Goal: Use online tool/utility: Utilize a website feature to perform a specific function

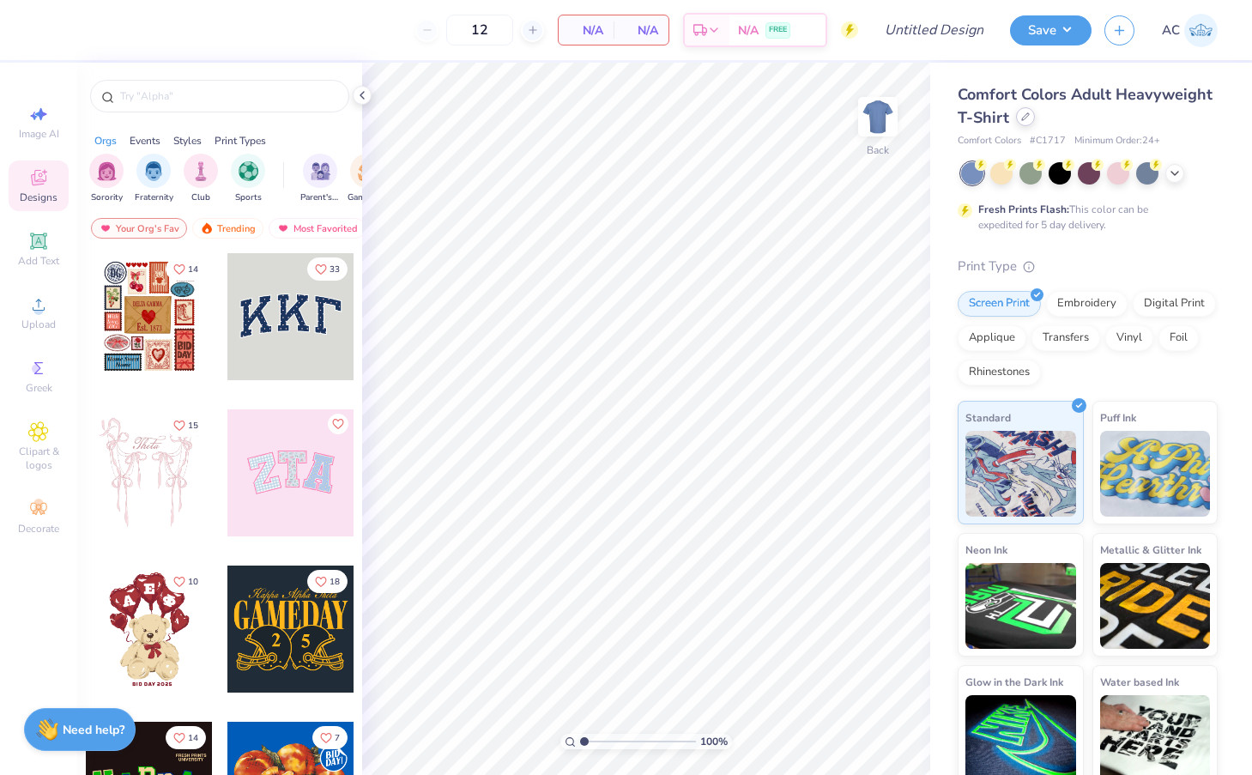
click at [1028, 123] on div at bounding box center [1025, 116] width 19 height 19
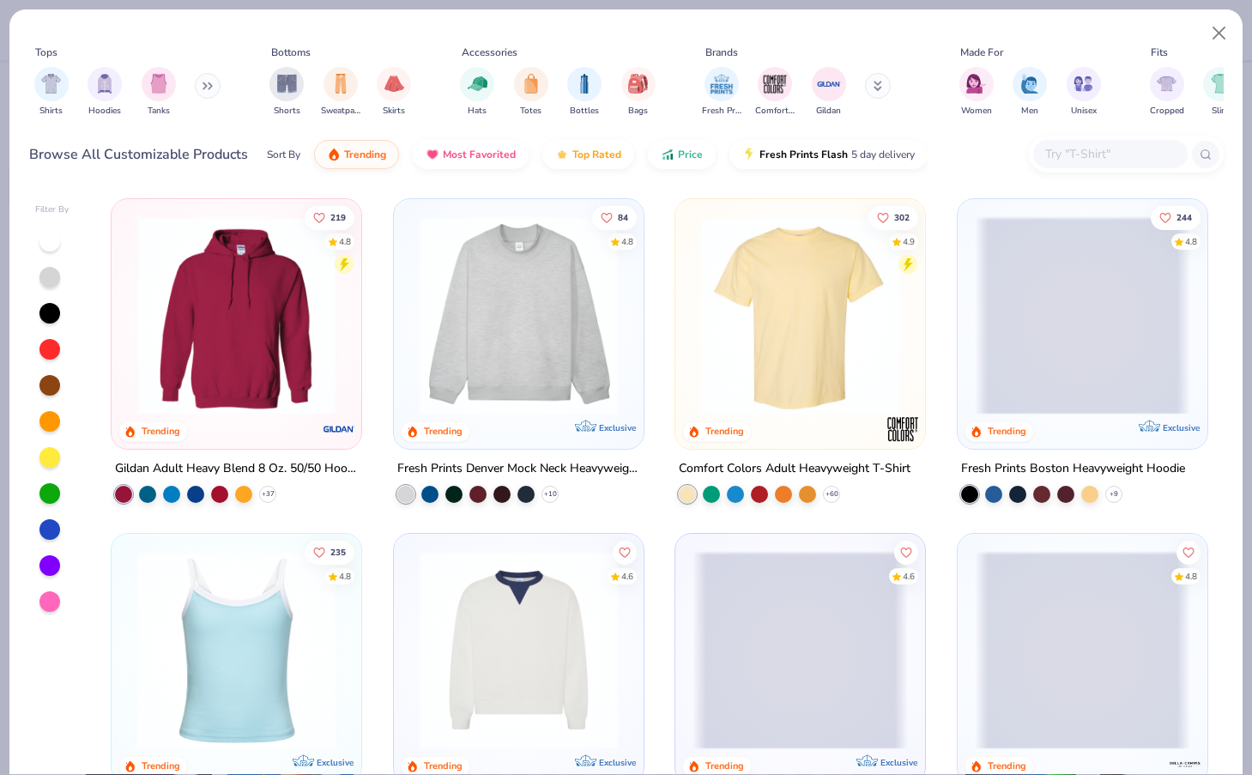
click at [582, 293] on img at bounding box center [518, 315] width 215 height 198
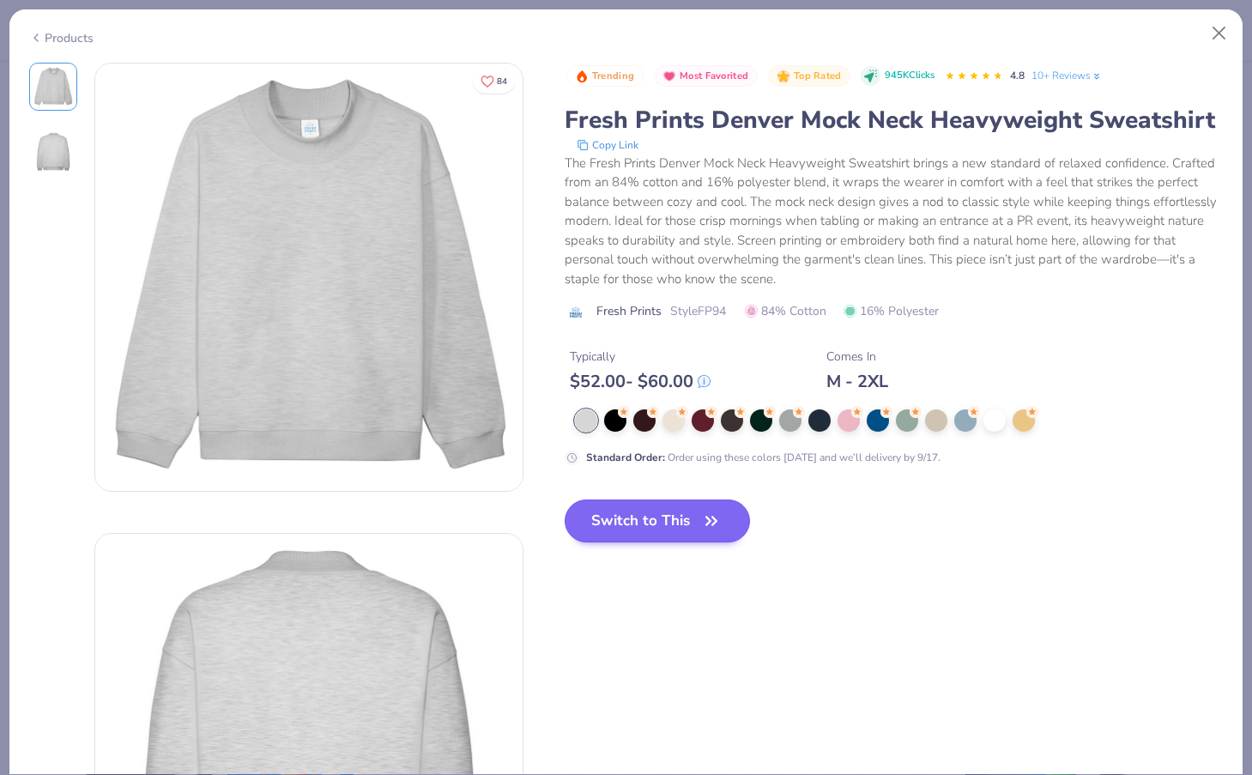
click at [669, 528] on button "Switch to This" at bounding box center [657, 520] width 186 height 43
type input "50"
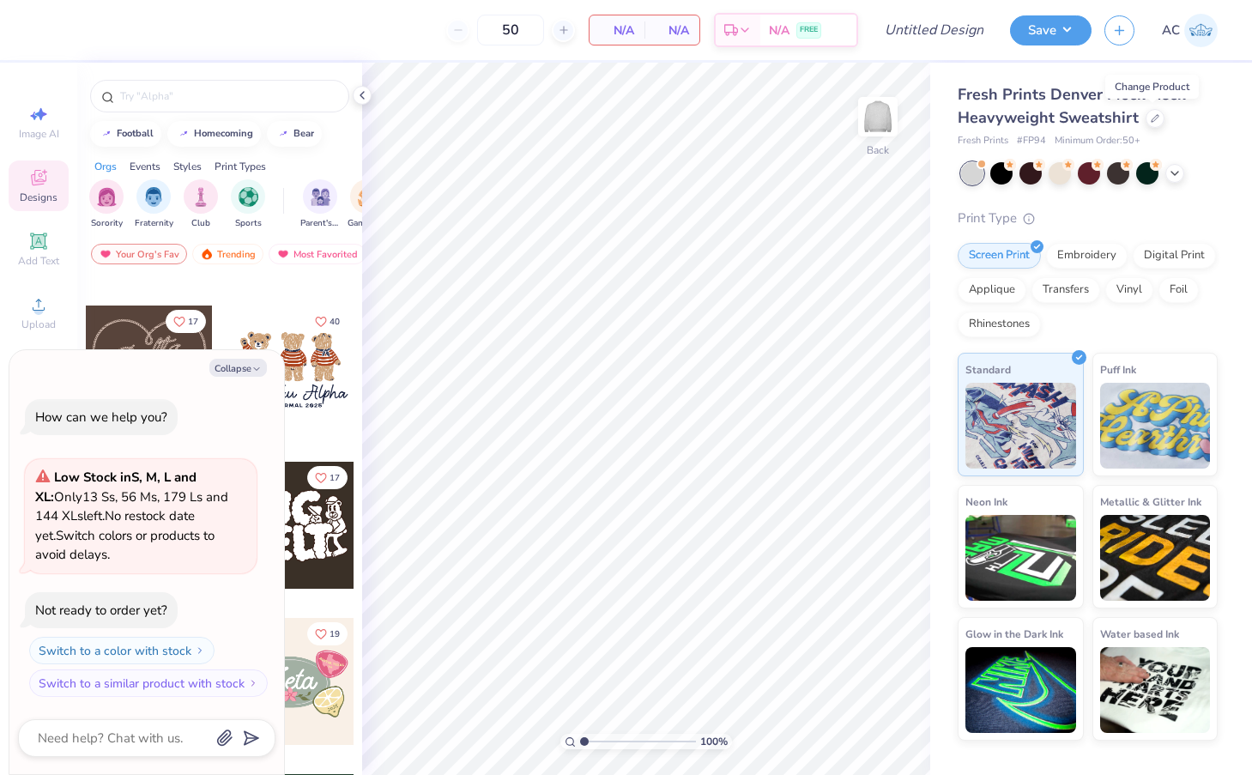
scroll to position [810, 0]
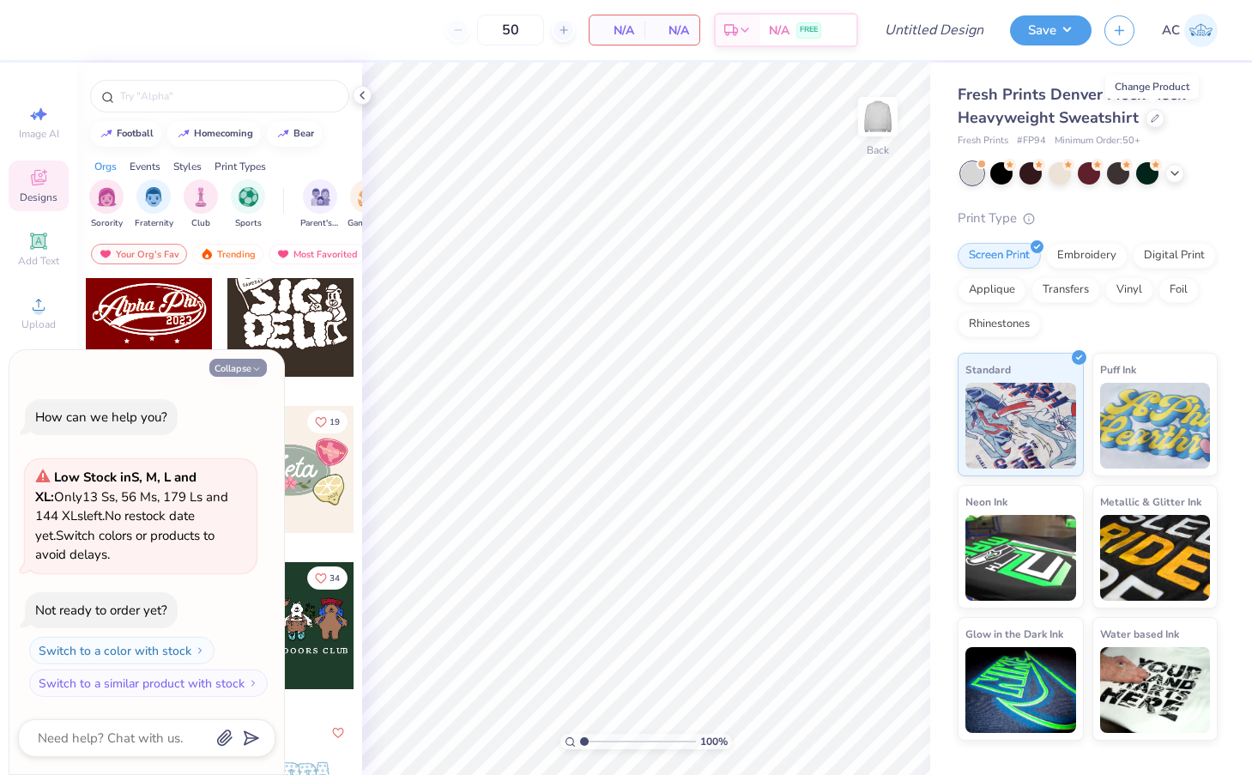
click at [254, 368] on icon "button" at bounding box center [256, 369] width 10 height 10
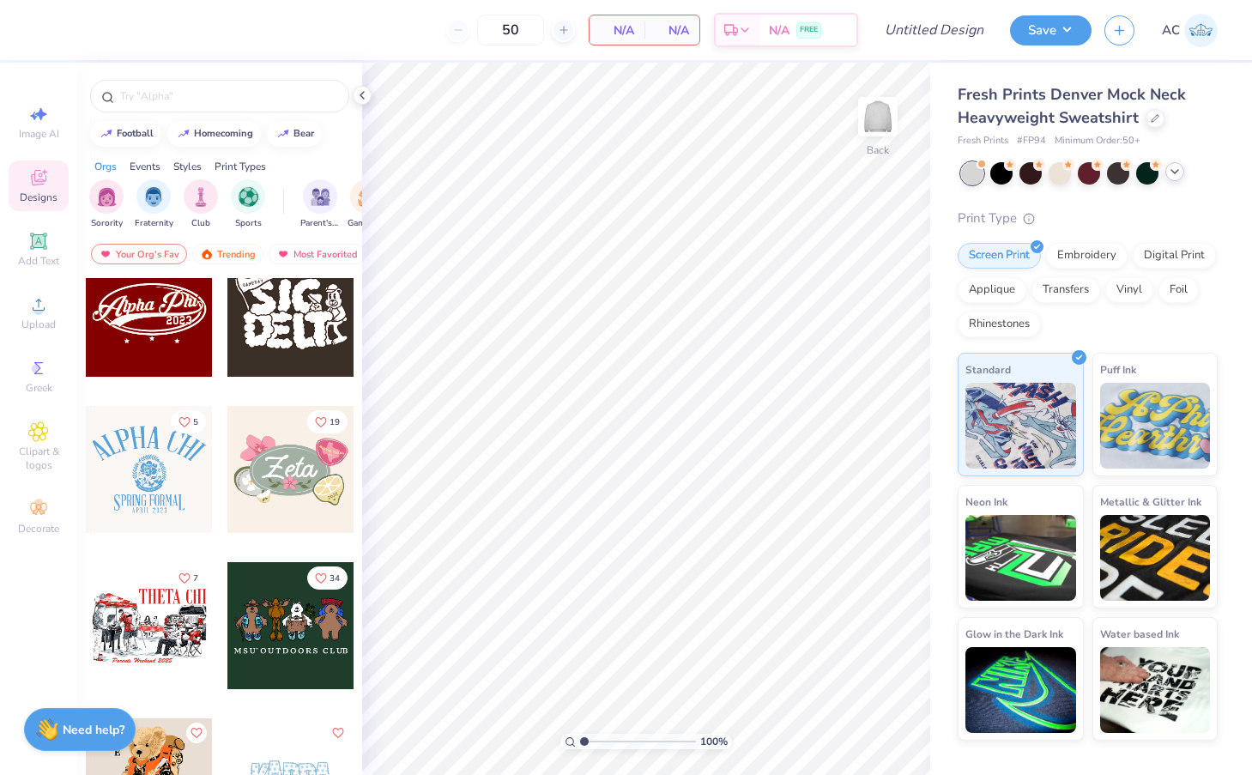
click at [1173, 174] on icon at bounding box center [1175, 172] width 14 height 14
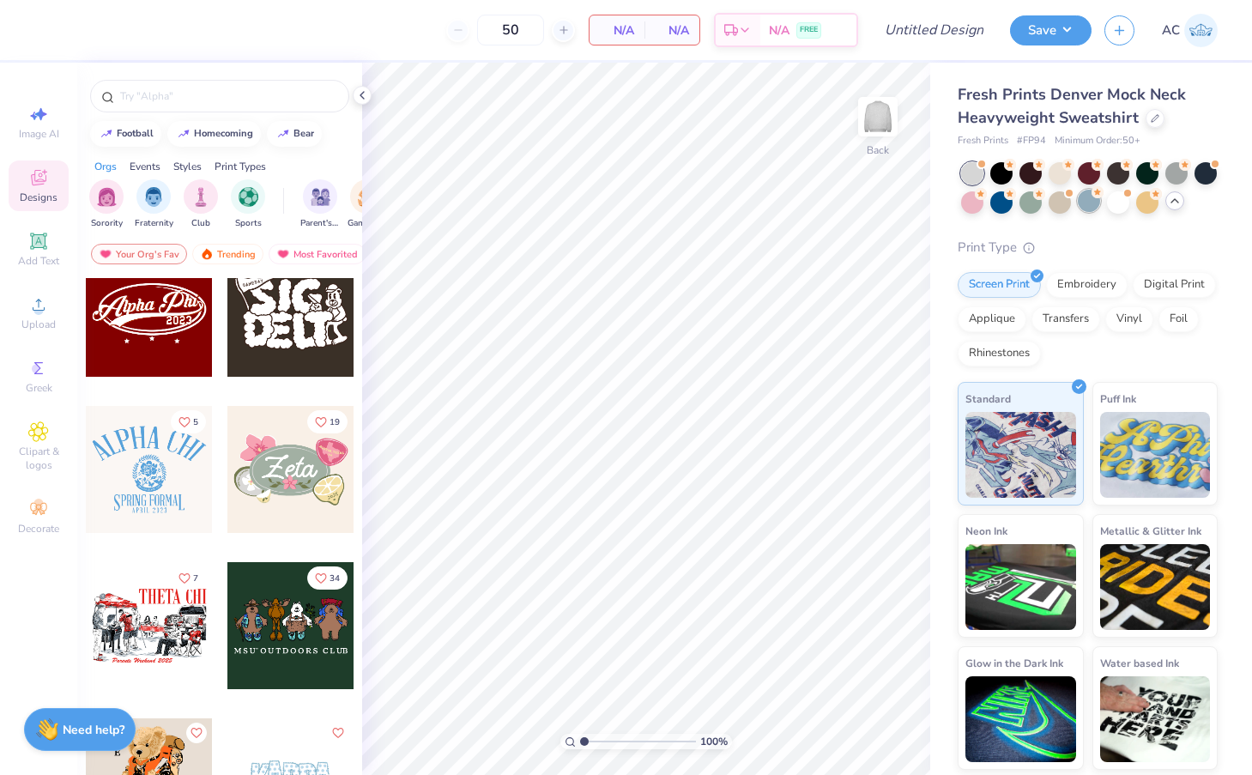
click at [1086, 202] on div at bounding box center [1088, 201] width 22 height 22
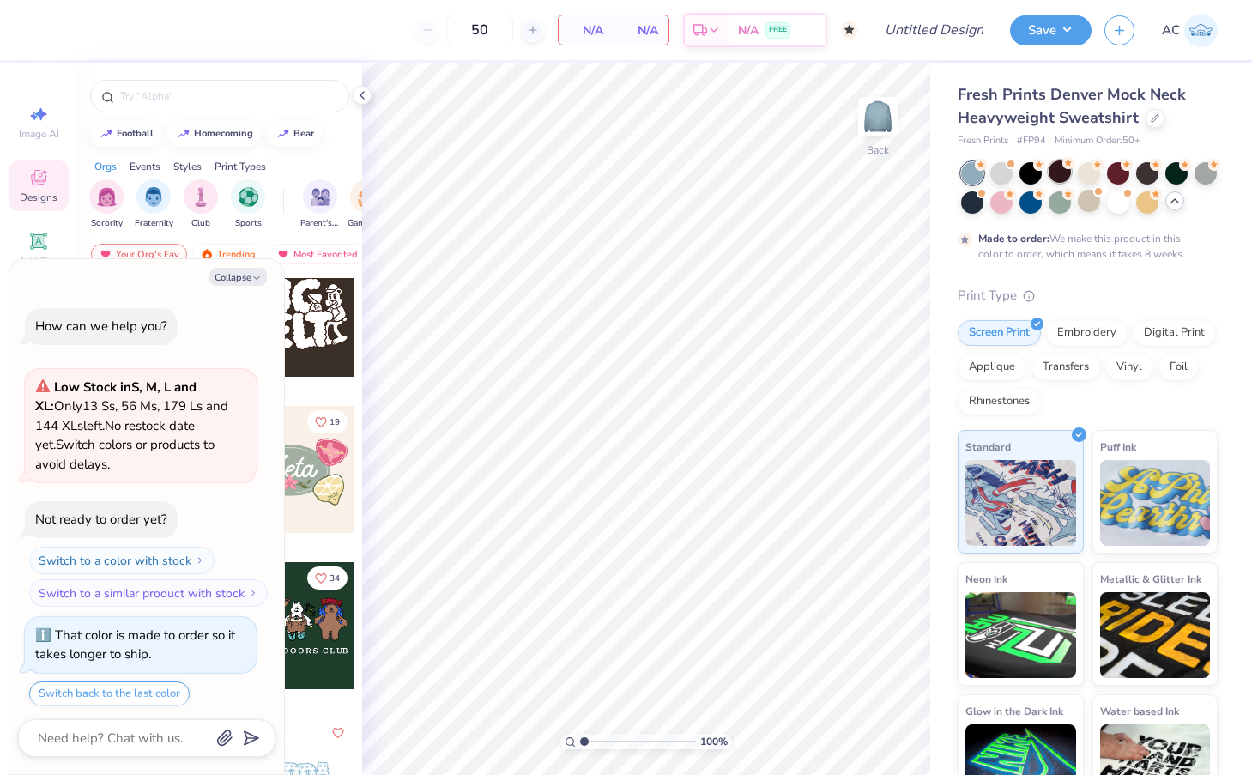
scroll to position [48, 0]
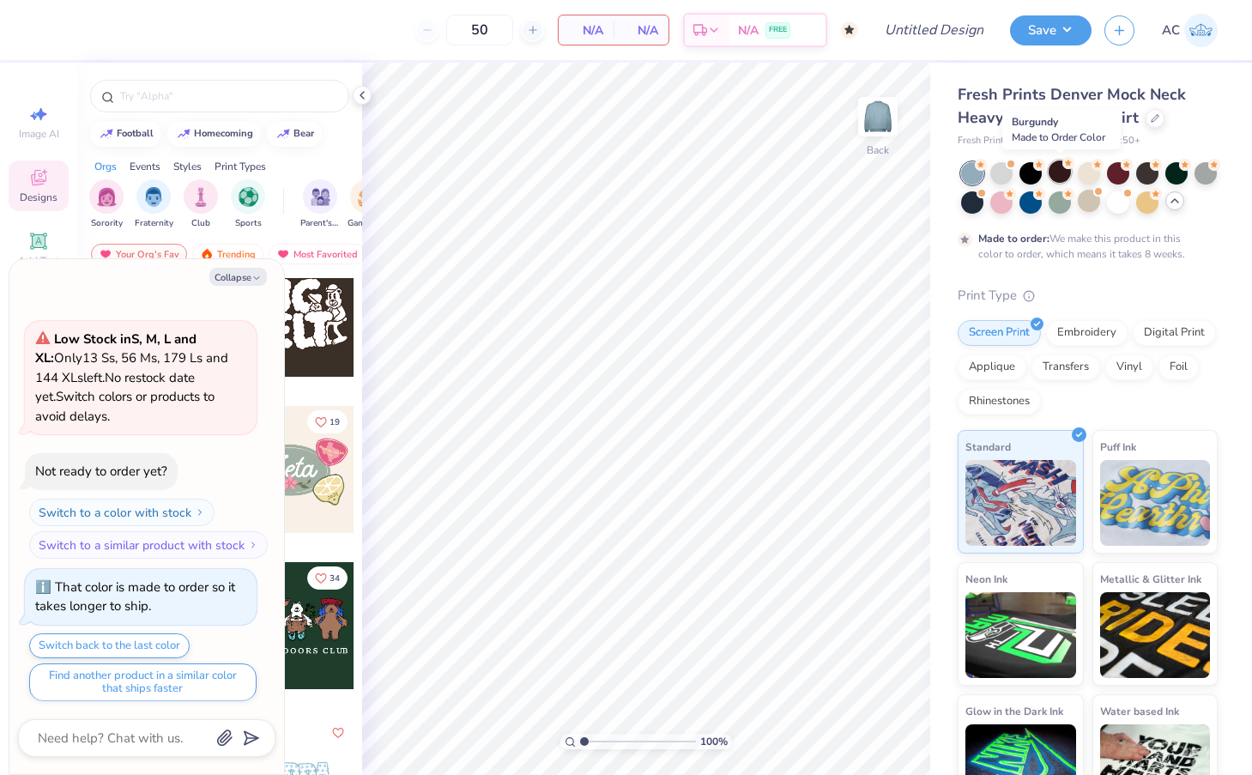
click at [1060, 177] on div at bounding box center [1059, 171] width 22 height 22
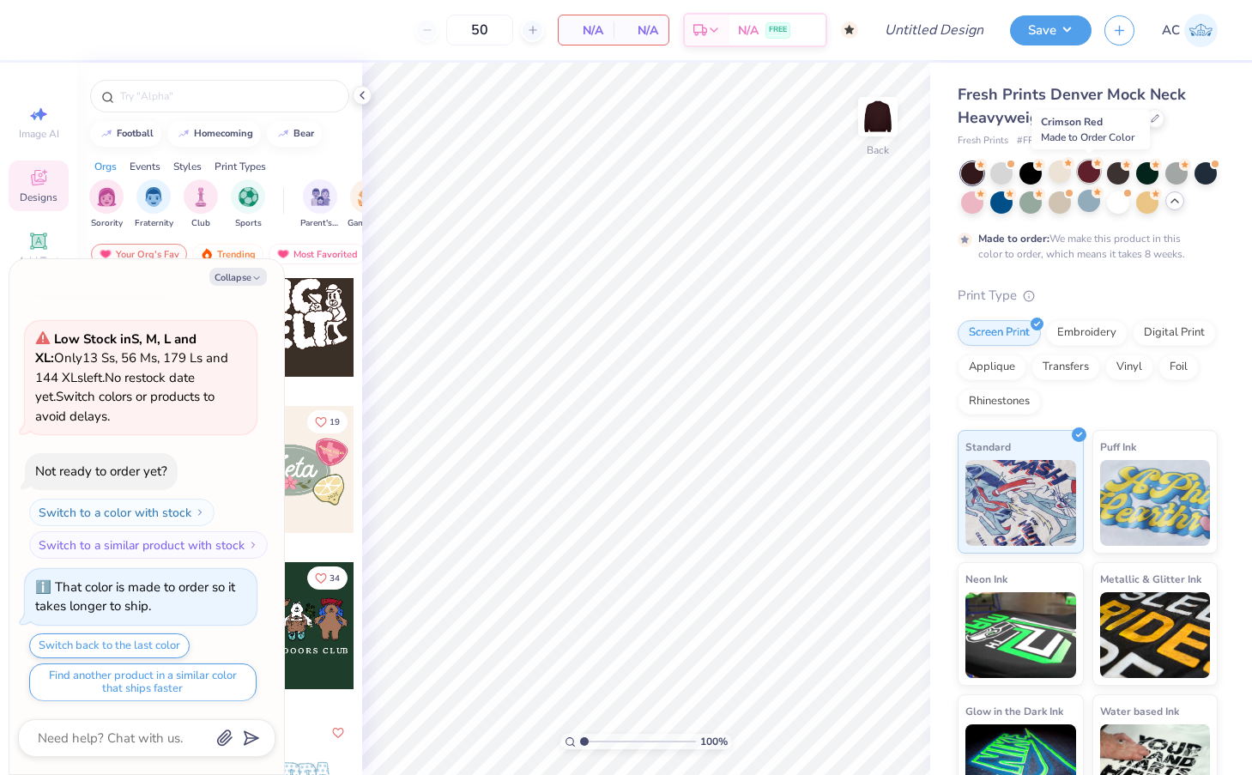
click at [1082, 177] on div at bounding box center [1088, 171] width 22 height 22
click at [990, 197] on div at bounding box center [1001, 201] width 22 height 22
click at [999, 180] on div at bounding box center [1001, 171] width 22 height 22
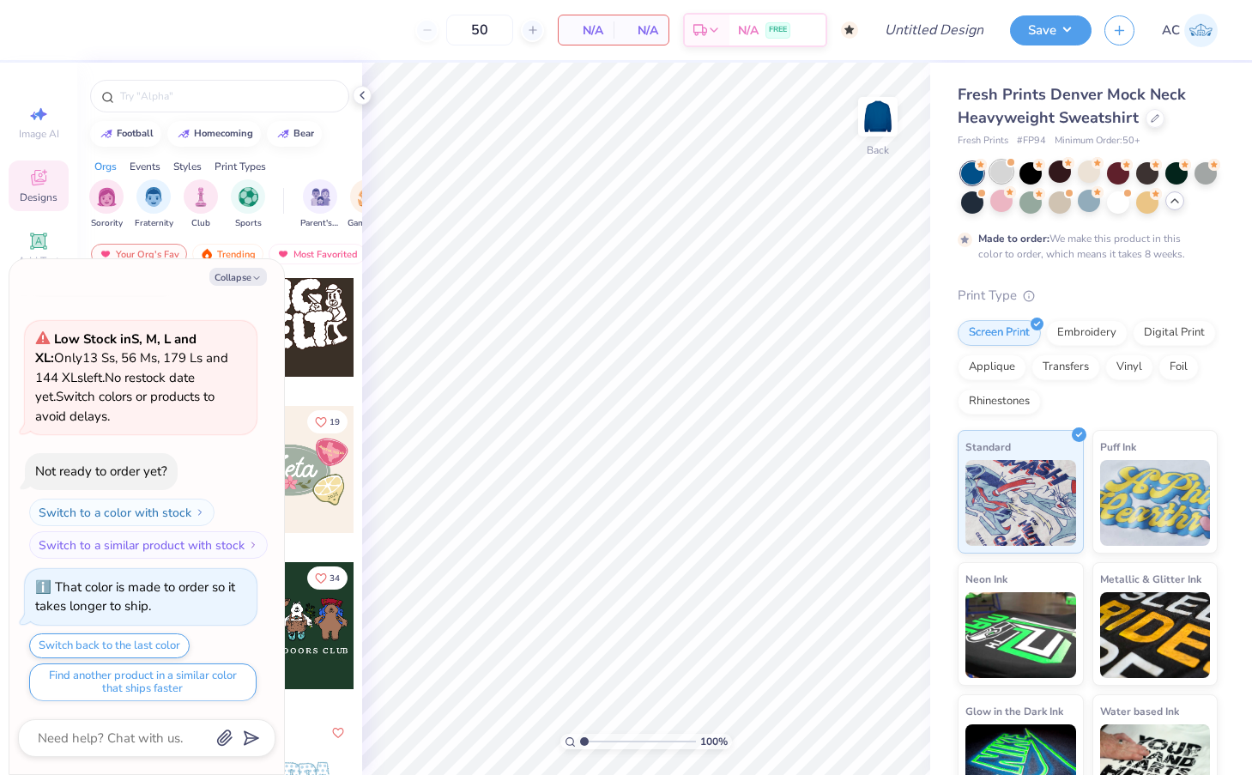
scroll to position [391, 0]
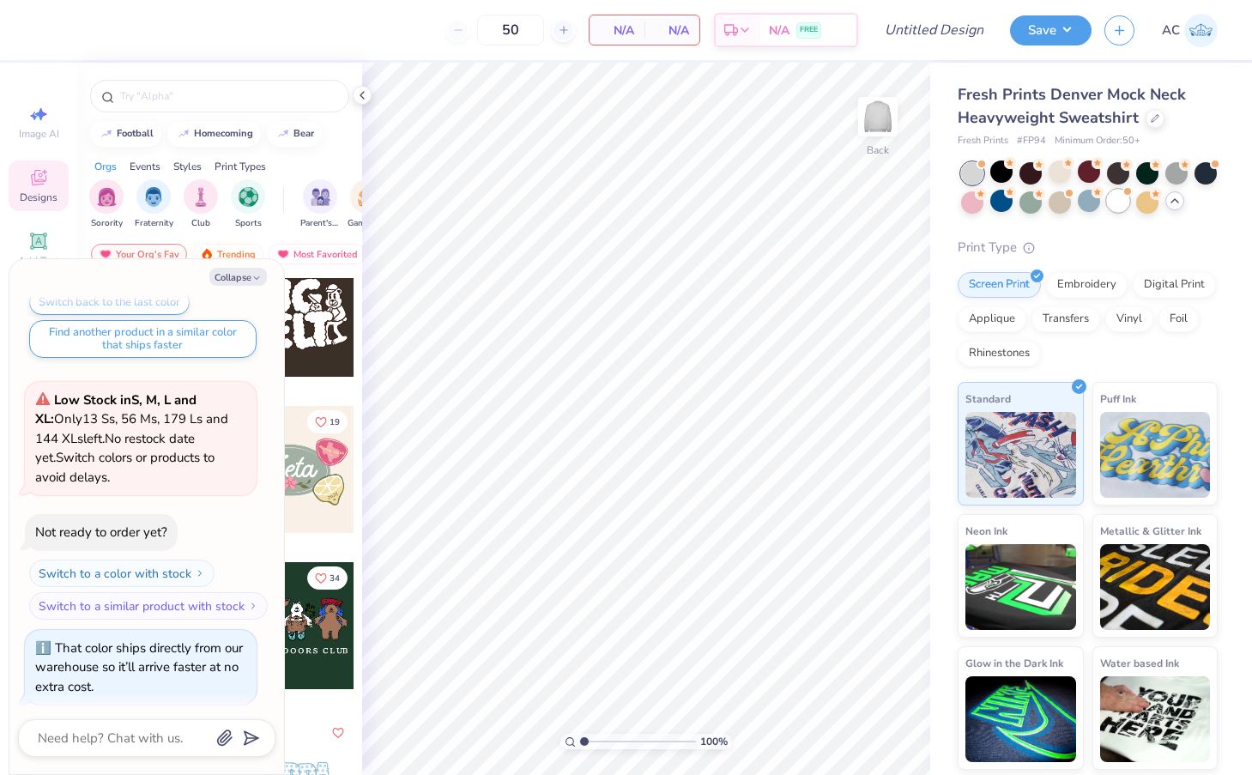
click at [1113, 198] on div at bounding box center [1118, 201] width 22 height 22
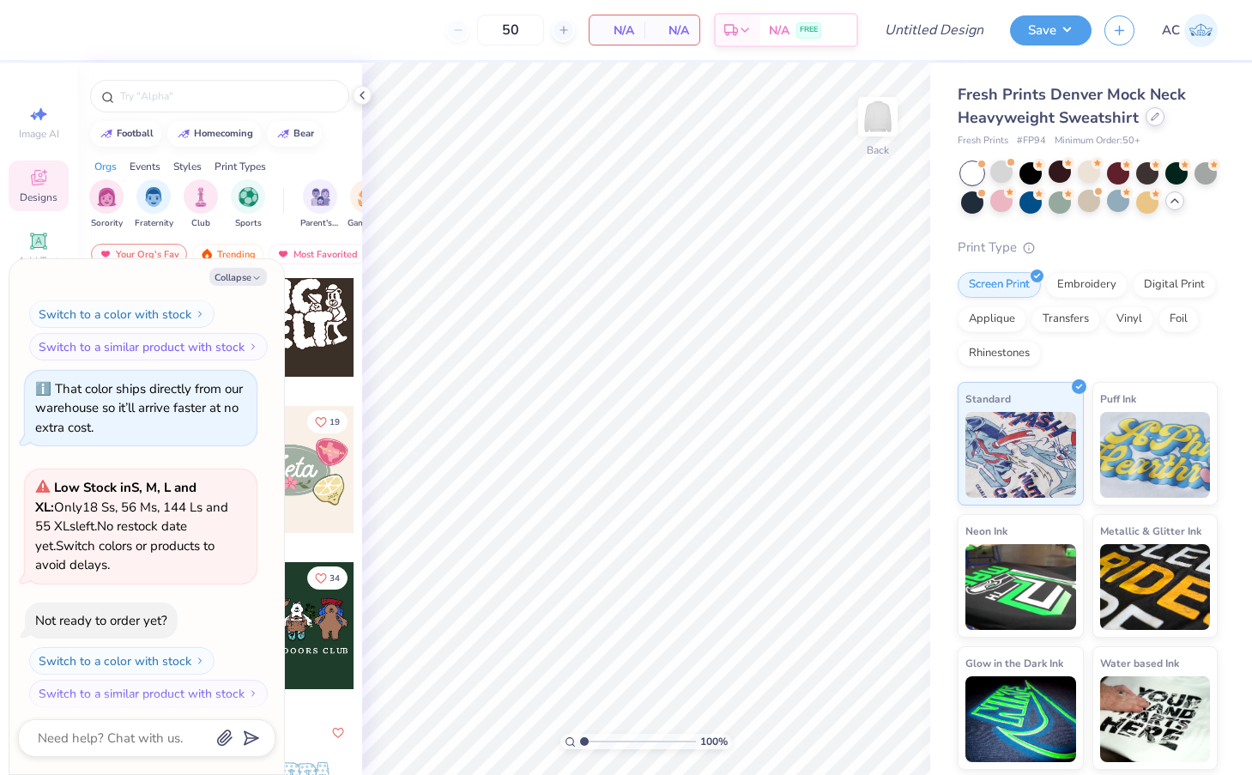
click at [1152, 119] on icon at bounding box center [1154, 116] width 9 height 9
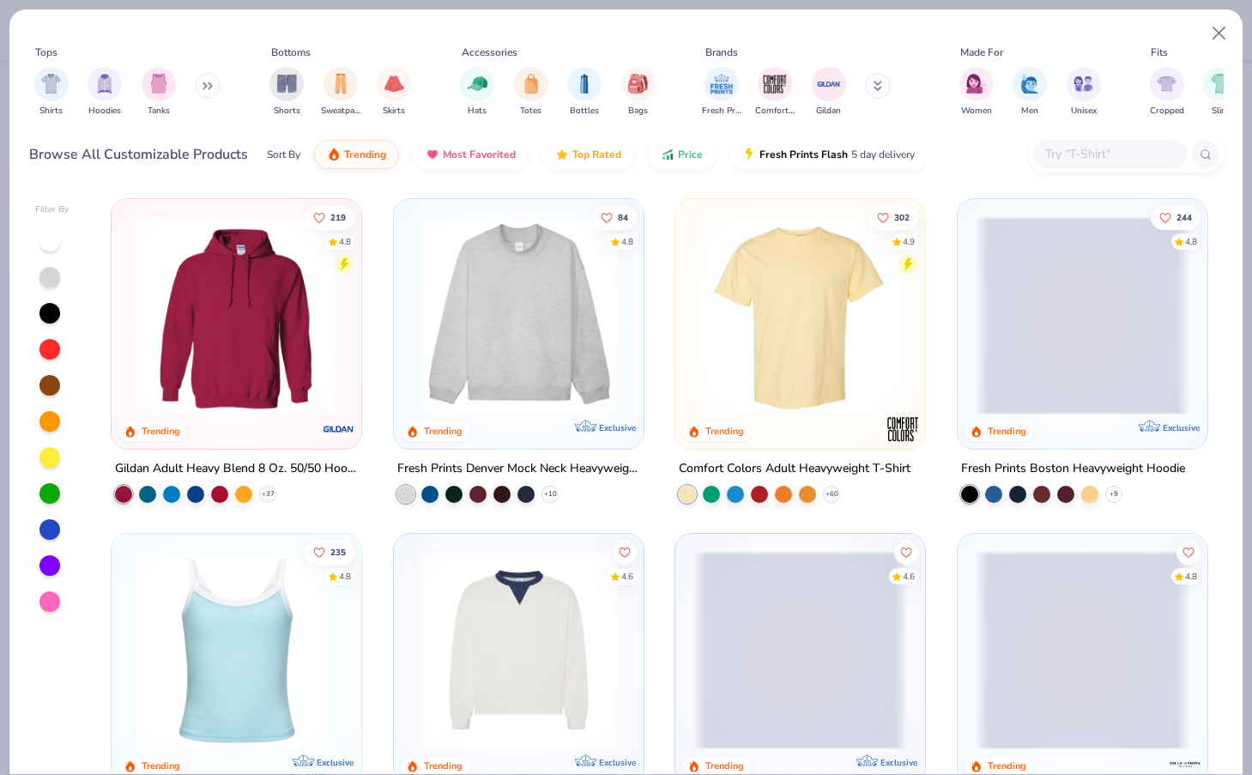
click at [804, 306] on img at bounding box center [799, 315] width 215 height 198
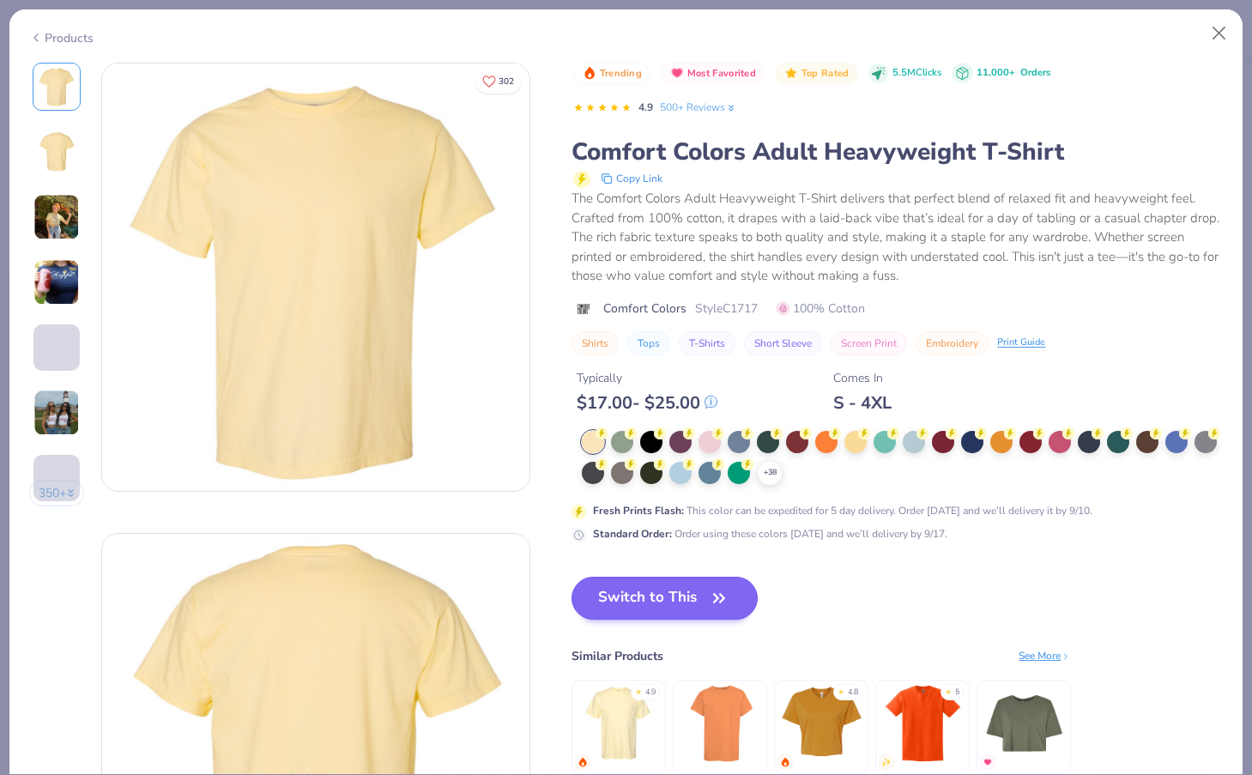
click at [676, 586] on button "Switch to This" at bounding box center [664, 597] width 186 height 43
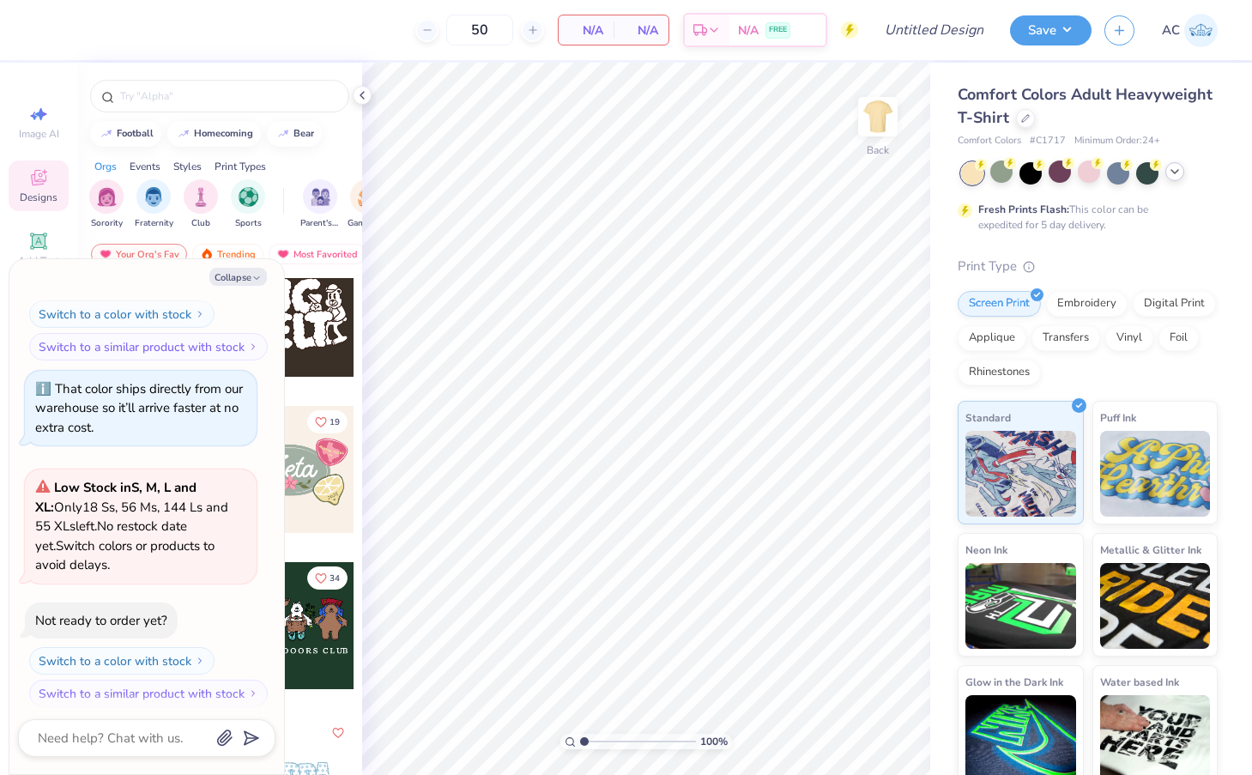
click at [1175, 171] on icon at bounding box center [1175, 172] width 14 height 14
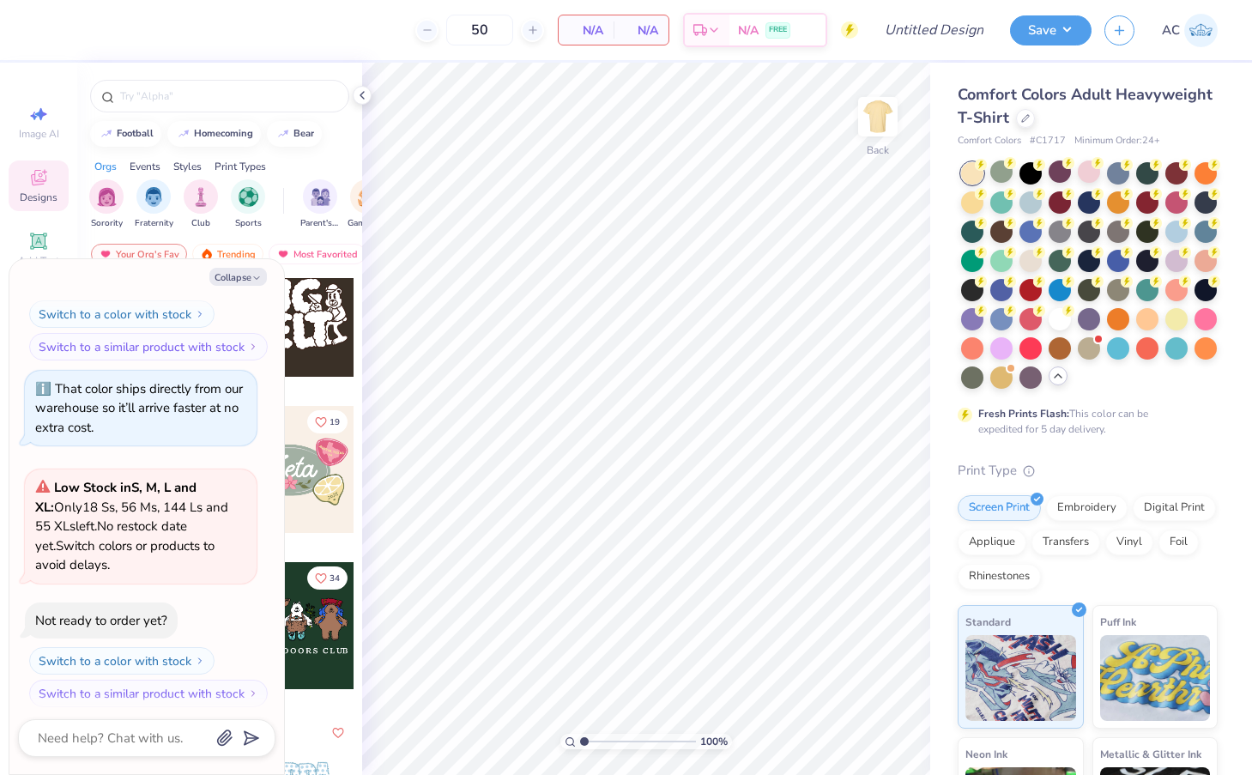
click at [1059, 305] on div at bounding box center [1089, 275] width 256 height 226
click at [1059, 315] on div at bounding box center [1059, 317] width 22 height 22
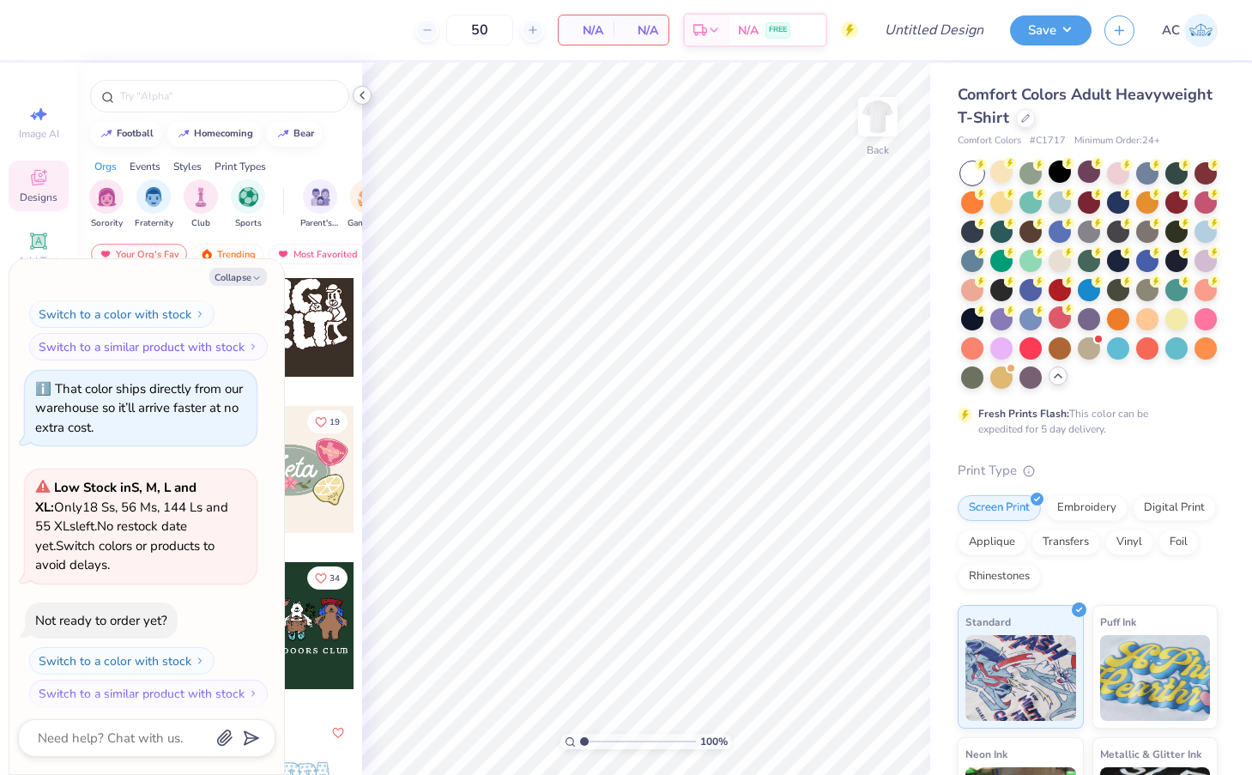
click at [359, 95] on icon at bounding box center [362, 95] width 14 height 14
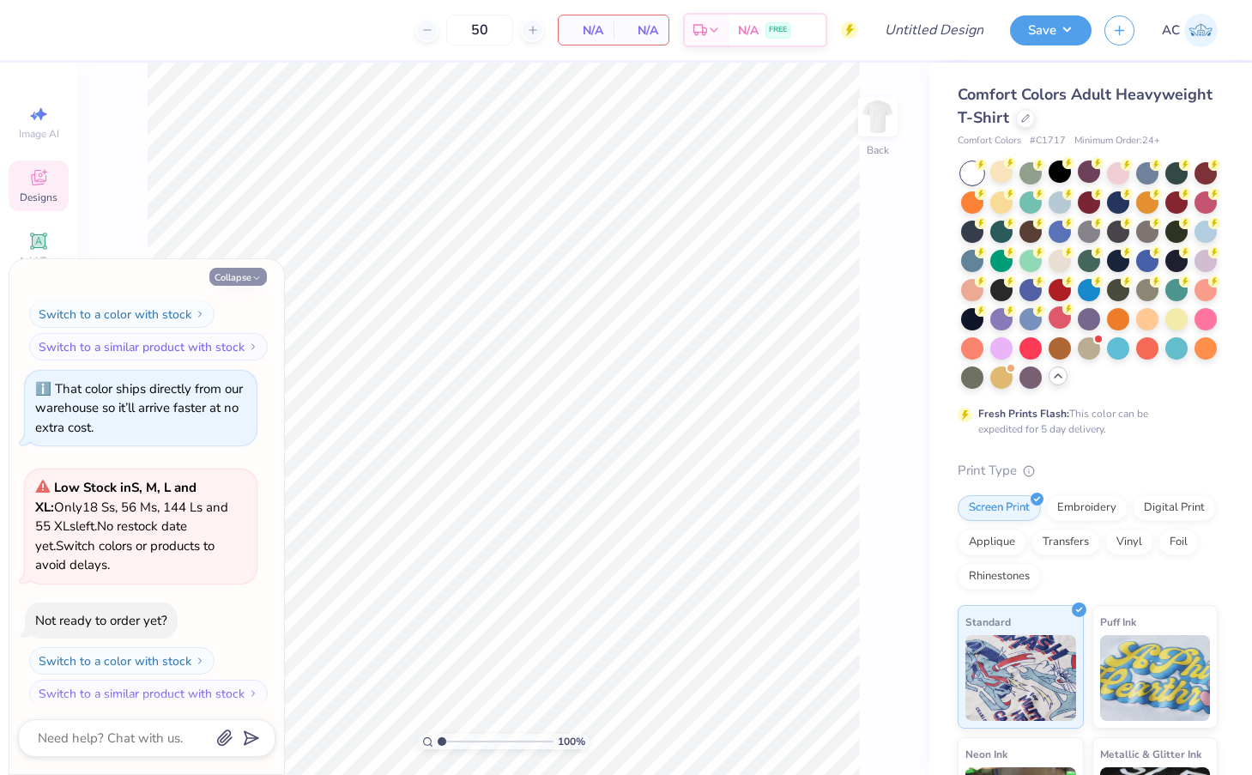
click at [223, 270] on button "Collapse" at bounding box center [237, 277] width 57 height 18
type textarea "x"
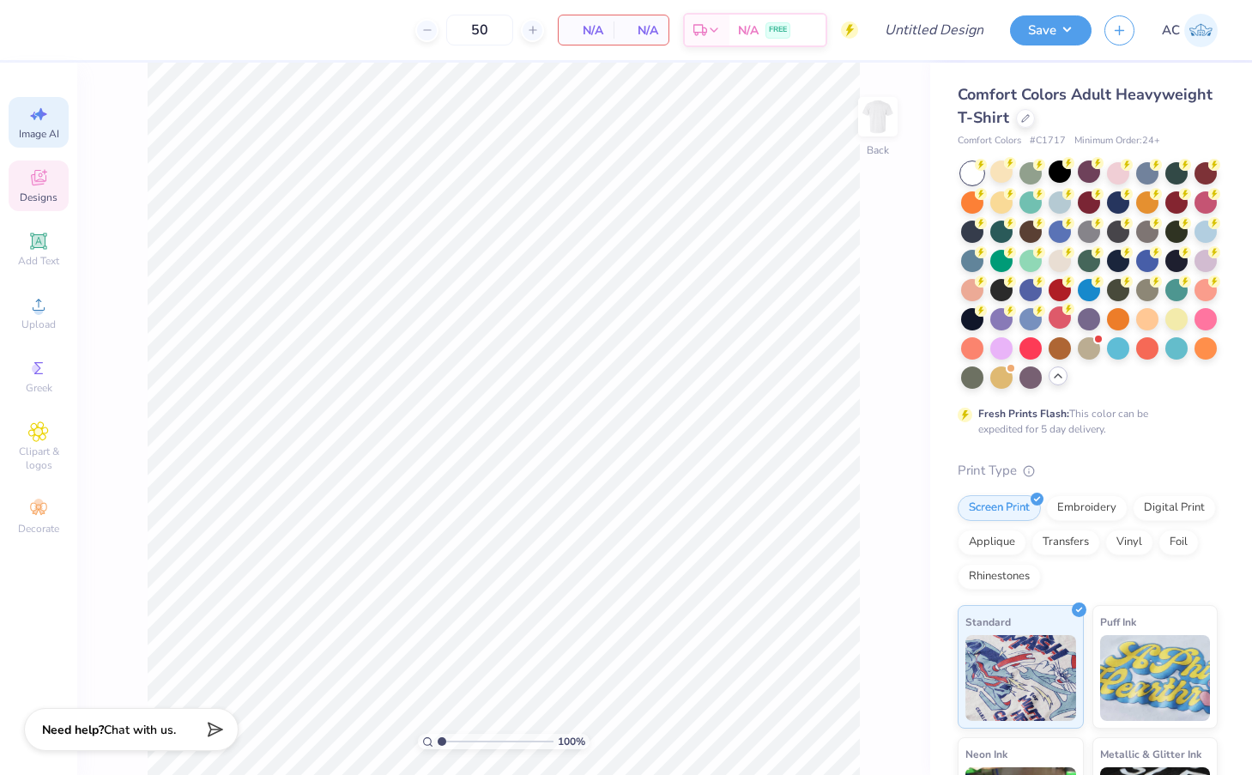
click at [34, 131] on span "Image AI" at bounding box center [39, 134] width 40 height 14
select select "4"
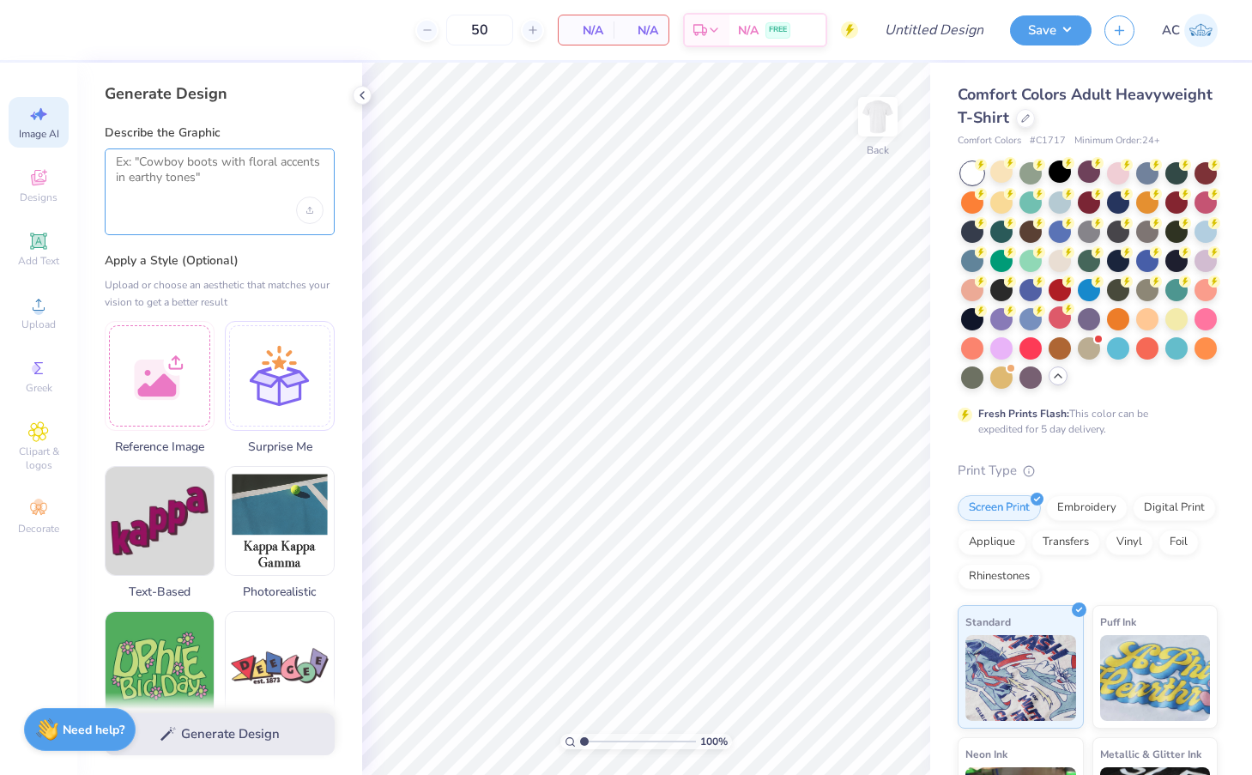
click at [208, 157] on textarea at bounding box center [220, 175] width 208 height 43
click at [319, 211] on div "Upload image" at bounding box center [309, 209] width 27 height 27
click at [890, 120] on img at bounding box center [877, 116] width 69 height 69
click at [168, 178] on textarea at bounding box center [220, 175] width 208 height 43
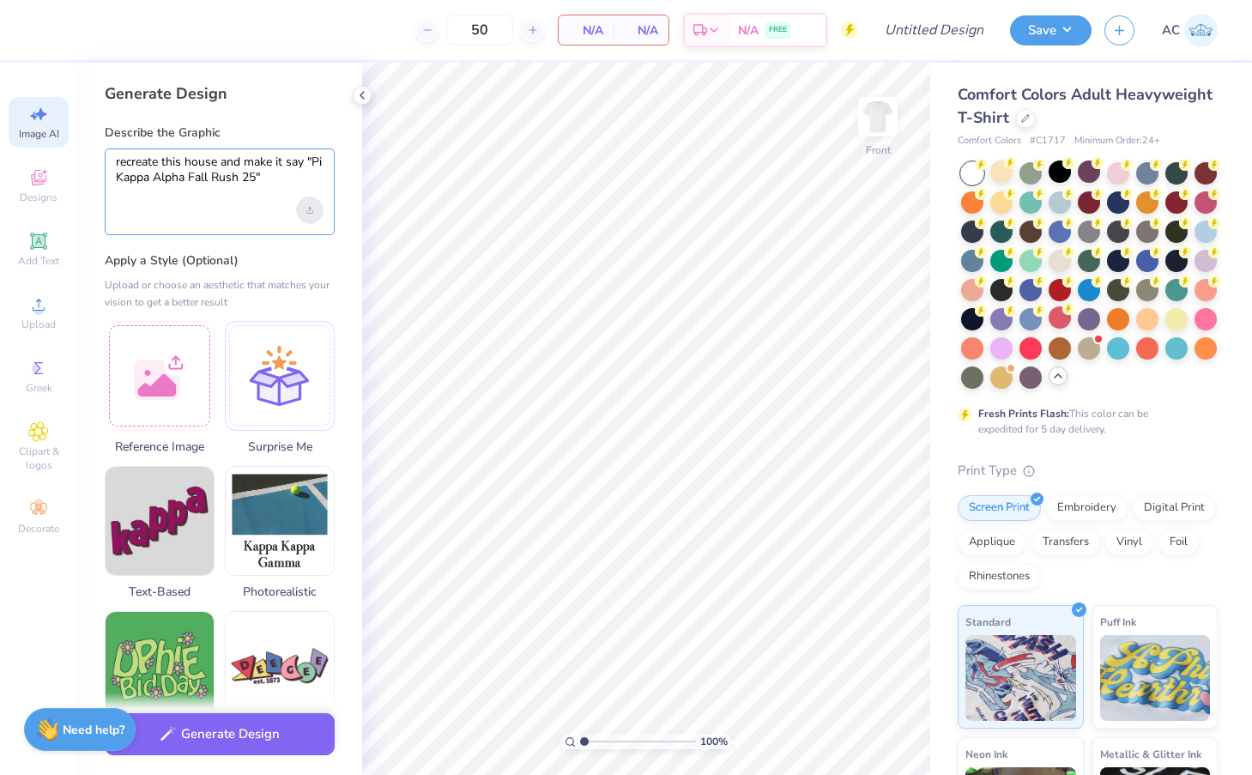
type textarea "recreate this house and make it say "Pi Kappa Alpha Fall Rush 25""
click at [308, 208] on icon "Upload image" at bounding box center [309, 210] width 7 height 7
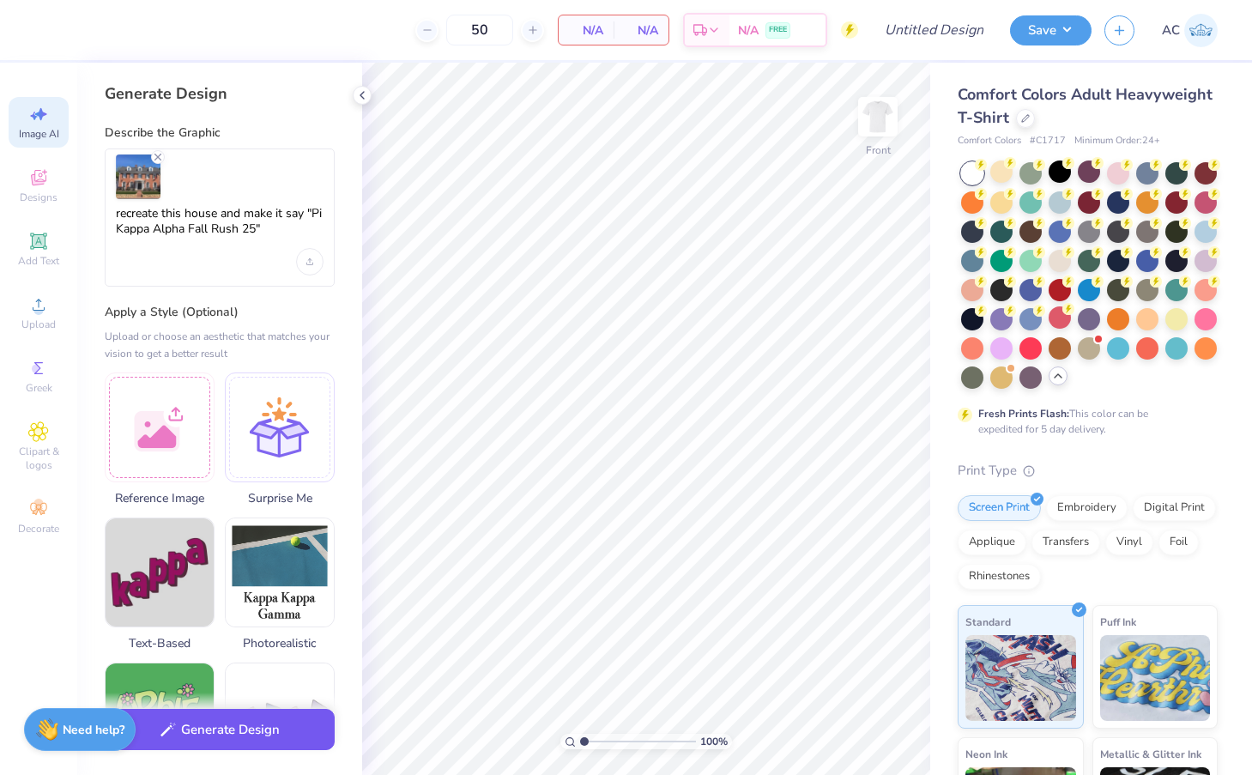
click at [226, 736] on button "Generate Design" at bounding box center [220, 730] width 230 height 42
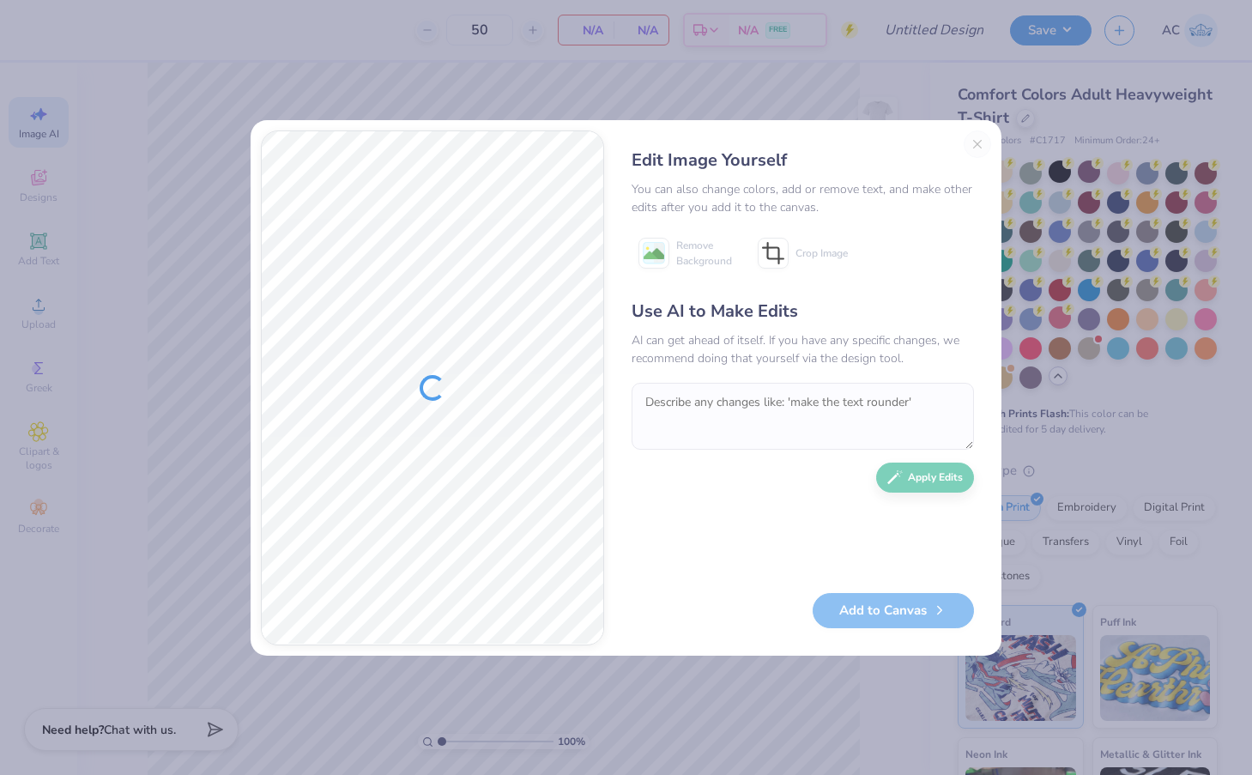
click at [979, 138] on div "Edit Image Yourself You can also change colors, add or remove text, and make ot…" at bounding box center [802, 387] width 377 height 515
